Goal: Find specific page/section: Find specific page/section

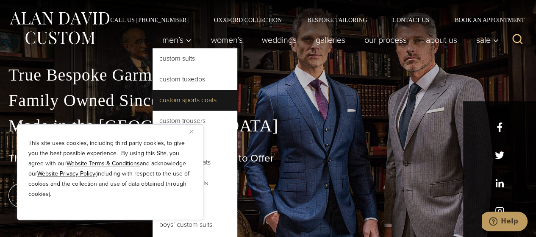
click at [185, 101] on link "Custom Sports Coats" at bounding box center [194, 100] width 85 height 20
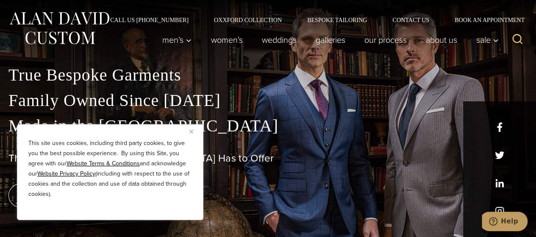
click at [191, 133] on img "Close" at bounding box center [191, 132] width 4 height 4
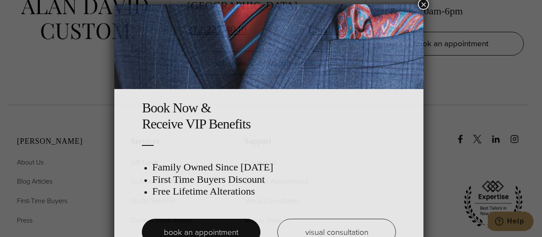
scroll to position [4, 0]
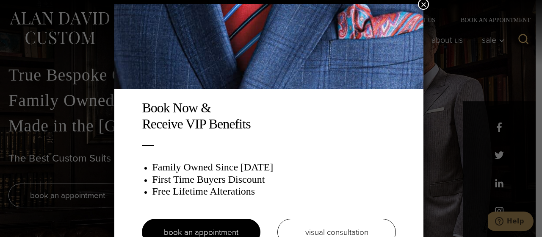
scroll to position [4, 0]
